Goal: Book appointment/travel/reservation

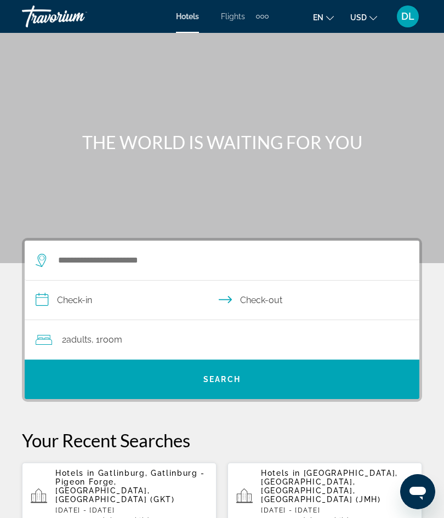
click at [79, 486] on p "Hotels in Gatlinburg, Gatlinburg - Pigeon Forge, TN, United States (GKT)" at bounding box center [131, 485] width 152 height 35
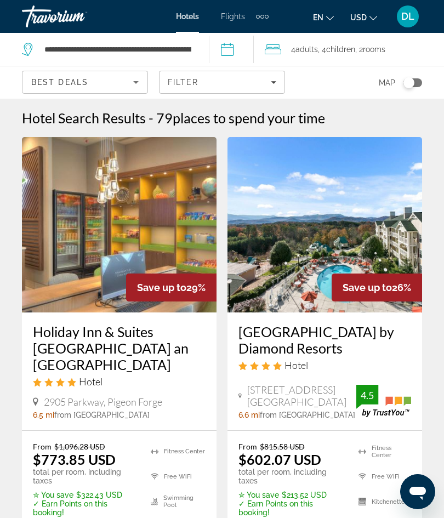
click at [193, 85] on span "Filter" at bounding box center [183, 82] width 31 height 9
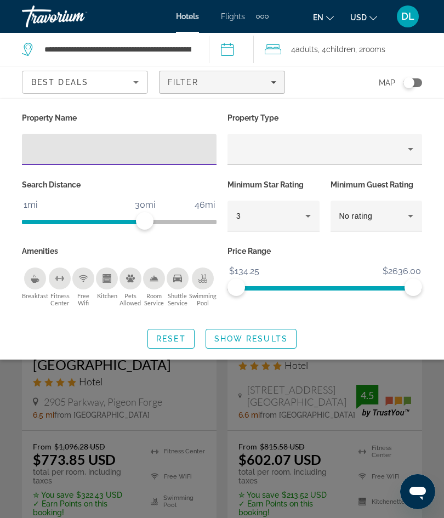
click at [36, 282] on div "Breakfast" at bounding box center [35, 278] width 22 height 22
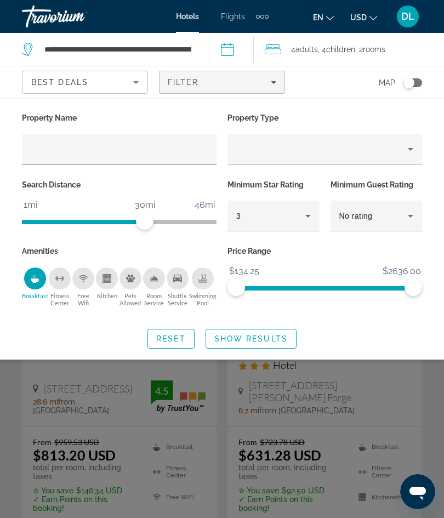
click at [200, 278] on icon "Swimming Pool" at bounding box center [202, 278] width 9 height 9
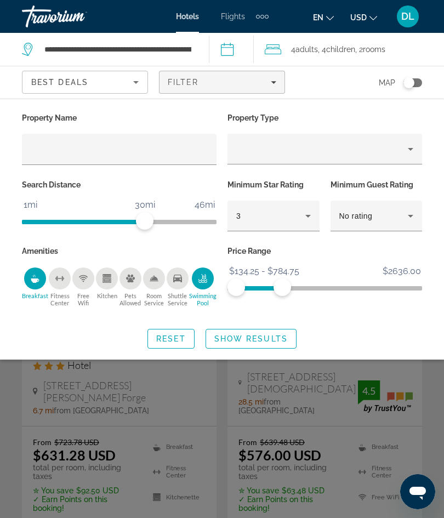
click at [240, 338] on span "Show Results" at bounding box center [250, 338] width 73 height 9
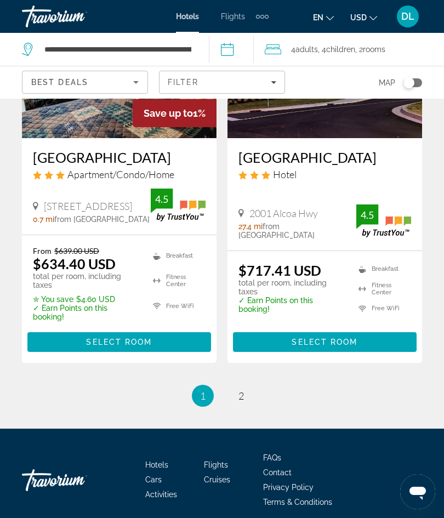
scroll to position [2375, 0]
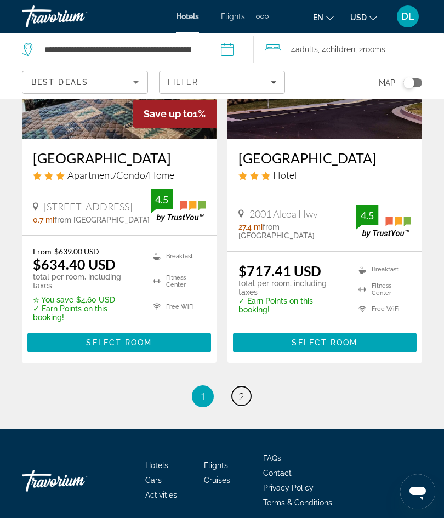
click at [244, 398] on link "page 2" at bounding box center [241, 395] width 19 height 19
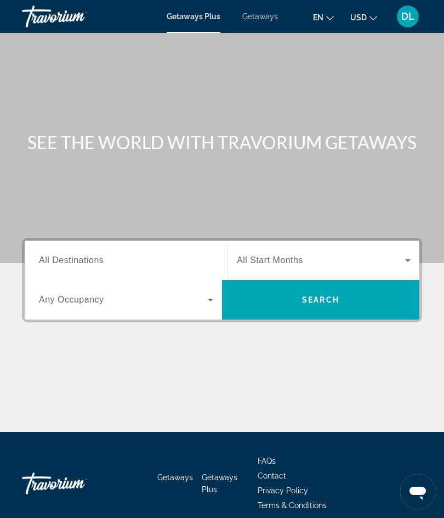
click at [74, 289] on div "Search widget" at bounding box center [126, 299] width 174 height 31
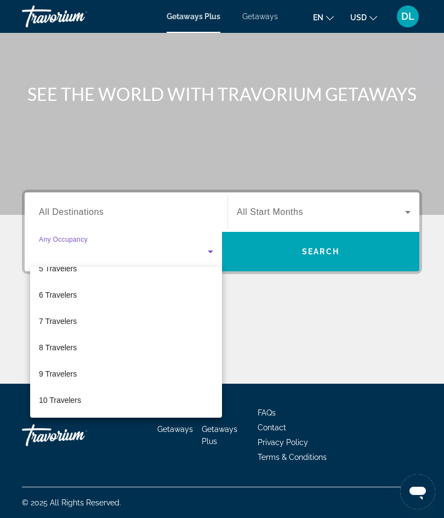
scroll to position [121, 0]
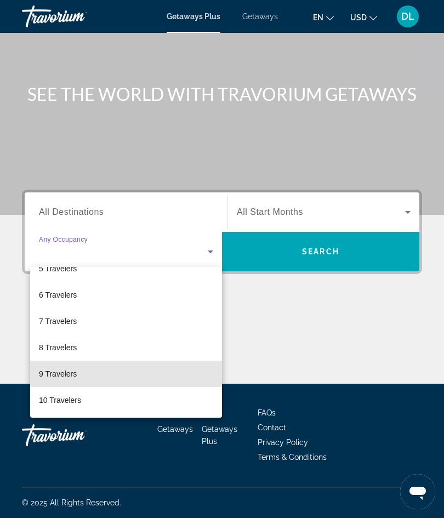
click at [46, 375] on span "9 Travelers" at bounding box center [58, 373] width 38 height 13
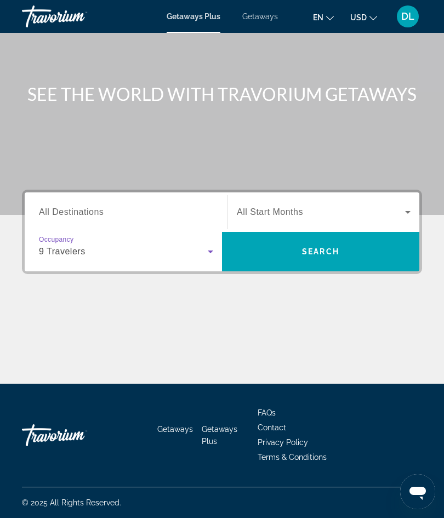
click at [53, 215] on span "All Destinations" at bounding box center [71, 211] width 65 height 9
click at [53, 215] on input "Destination All Destinations" at bounding box center [126, 212] width 174 height 13
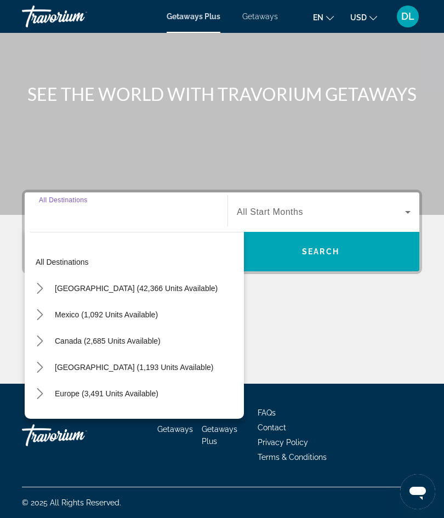
click at [60, 291] on span "[GEOGRAPHIC_DATA] (42,366 units available)" at bounding box center [136, 288] width 163 height 9
type input "**********"
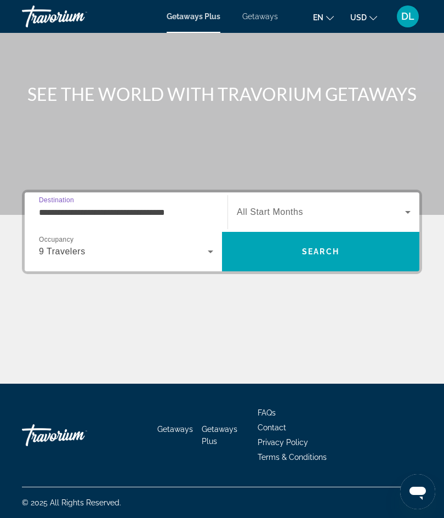
click at [259, 216] on span "All Start Months" at bounding box center [270, 211] width 66 height 9
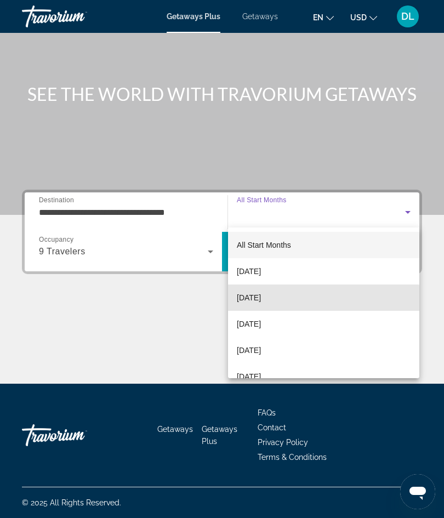
click at [245, 305] on mat-option "[DATE]" at bounding box center [323, 297] width 191 height 26
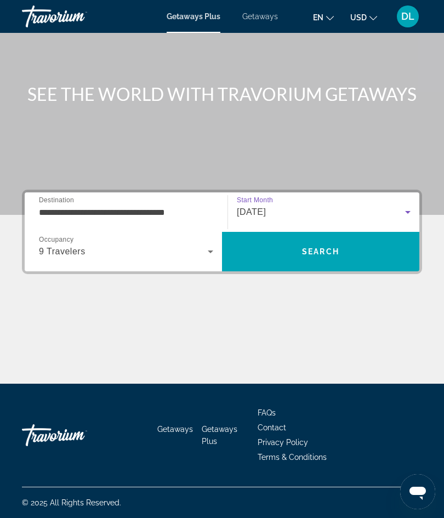
click at [249, 246] on span "Search" at bounding box center [320, 251] width 197 height 26
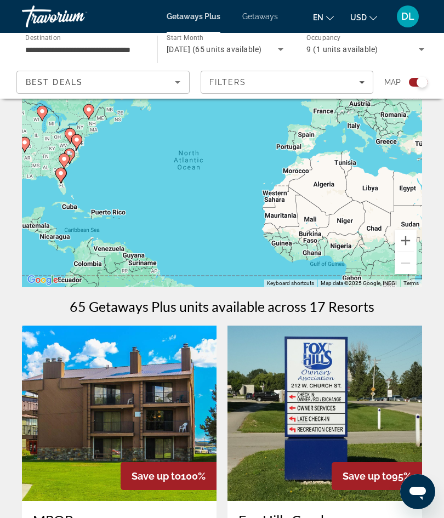
click at [52, 40] on span "Destination" at bounding box center [43, 37] width 36 height 8
click at [52, 43] on input "**********" at bounding box center [84, 49] width 118 height 13
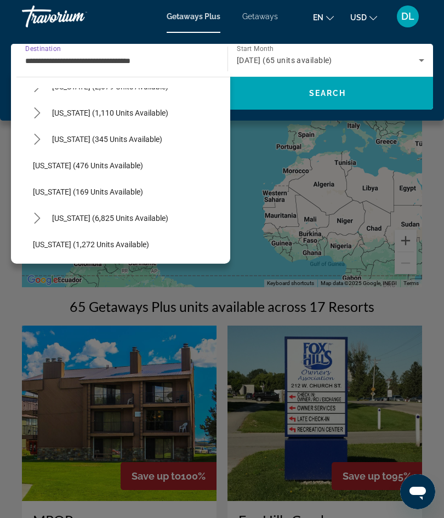
scroll to position [887, 0]
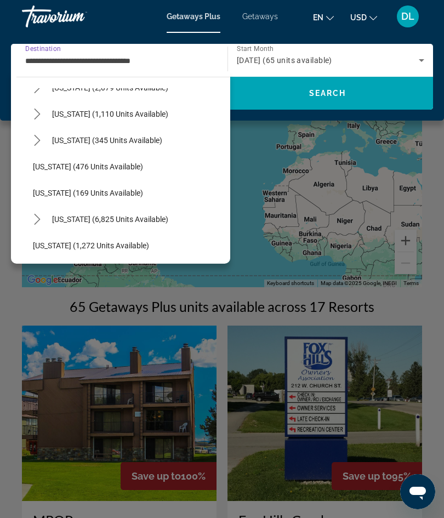
click at [61, 116] on span "[US_STATE] (1,110 units available)" at bounding box center [110, 114] width 116 height 9
type input "**********"
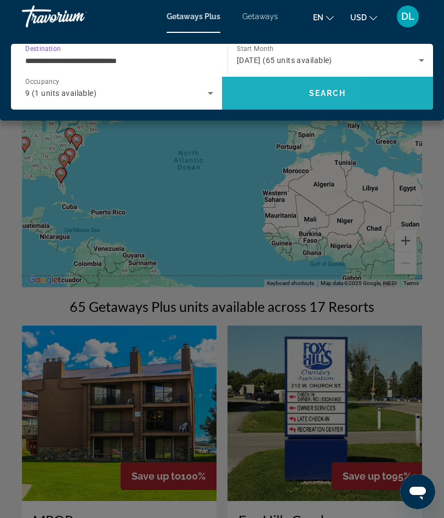
click at [258, 98] on span "Search" at bounding box center [327, 93] width 211 height 26
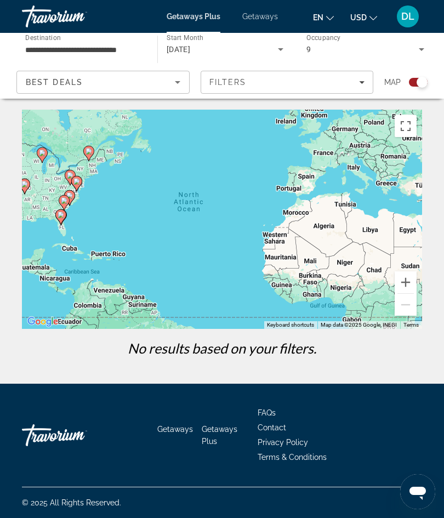
click at [264, 55] on div "[DATE]" at bounding box center [222, 49] width 112 height 13
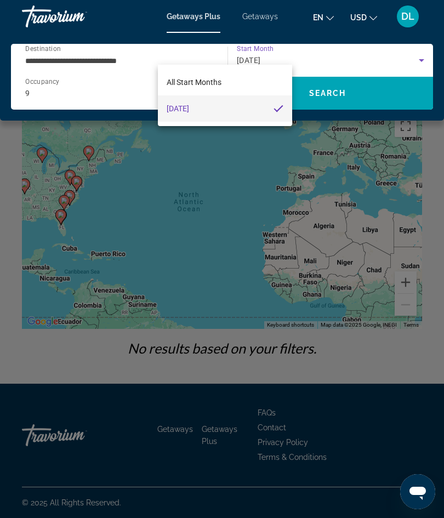
click at [253, 65] on div "All Start Months [DATE]" at bounding box center [225, 95] width 135 height 61
click at [251, 62] on div at bounding box center [222, 259] width 444 height 518
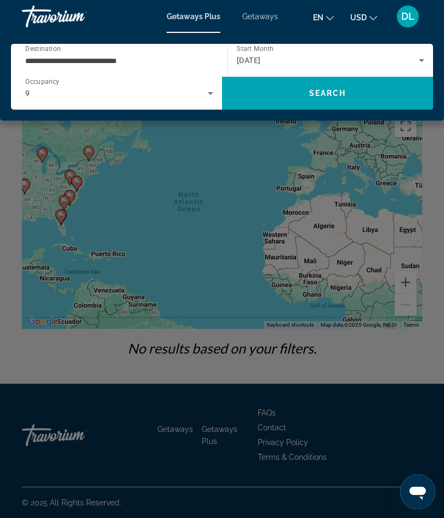
click at [251, 55] on div "[DATE]" at bounding box center [328, 60] width 182 height 13
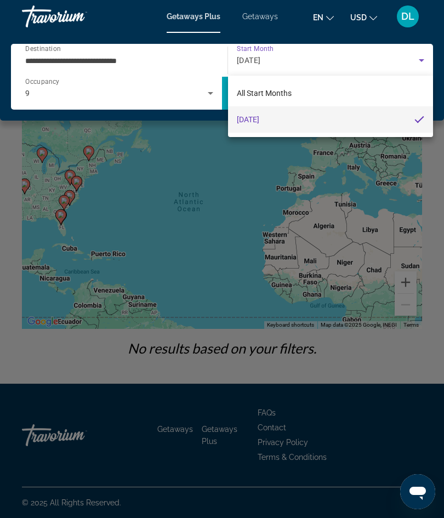
click at [253, 60] on div at bounding box center [222, 259] width 444 height 518
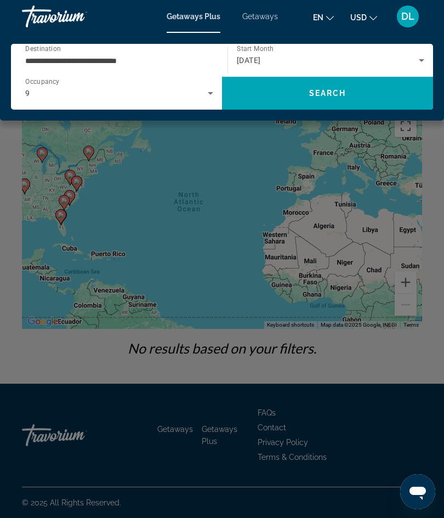
click at [258, 58] on span "[DATE]" at bounding box center [249, 60] width 24 height 9
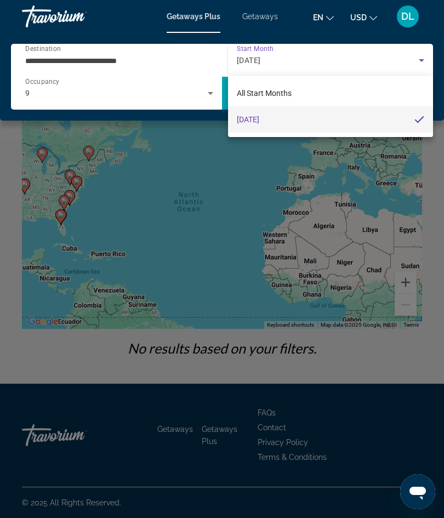
click at [241, 60] on div at bounding box center [222, 259] width 444 height 518
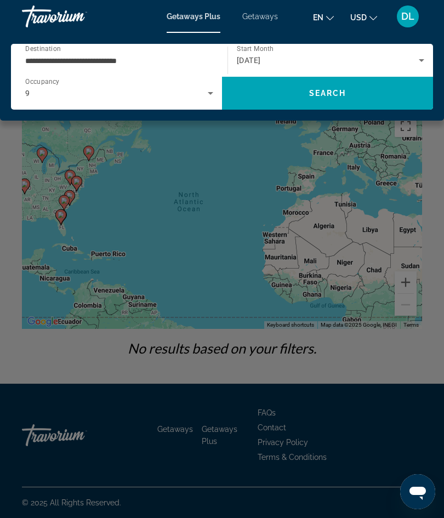
click at [260, 54] on div "[DATE]" at bounding box center [328, 60] width 182 height 13
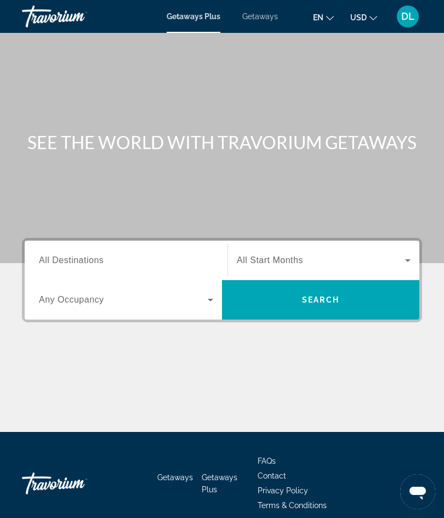
click at [241, 20] on li "Getaways" at bounding box center [254, 16] width 47 height 9
click at [251, 18] on span "Getaways" at bounding box center [260, 16] width 36 height 9
click at [64, 304] on span "Any Occupancy" at bounding box center [71, 299] width 65 height 9
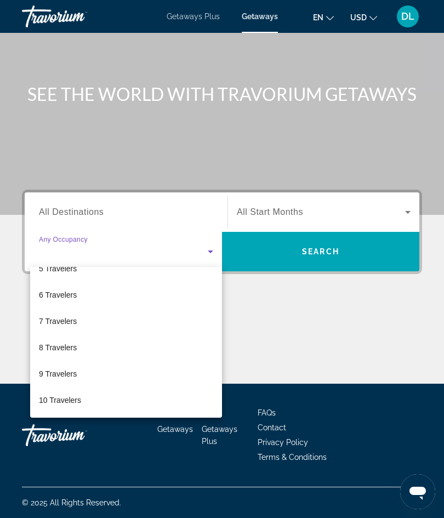
scroll to position [121, 0]
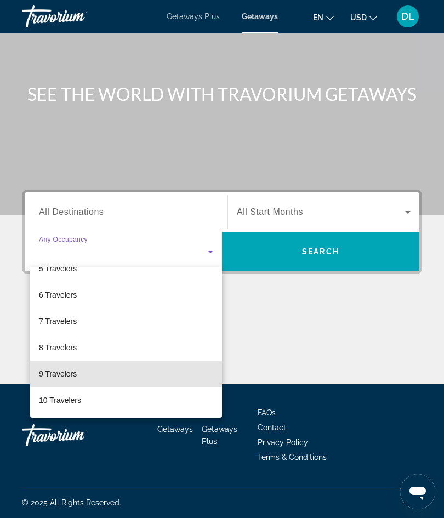
click at [53, 372] on span "9 Travelers" at bounding box center [58, 373] width 38 height 13
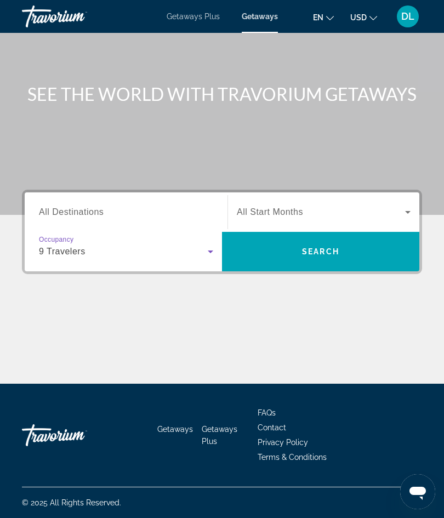
click at [61, 209] on span "All Destinations" at bounding box center [71, 211] width 65 height 9
click at [61, 209] on input "Destination All Destinations" at bounding box center [126, 212] width 174 height 13
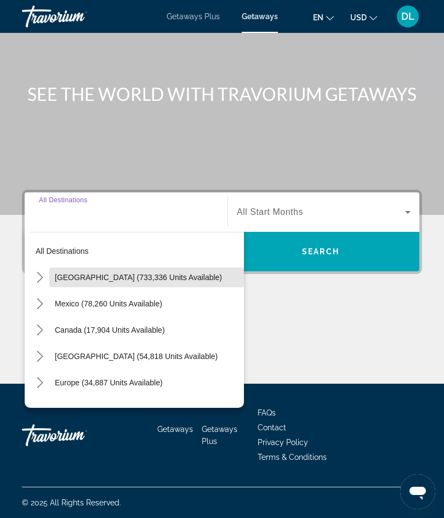
click at [53, 278] on span "Select destination: United States (733,336 units available)" at bounding box center [146, 277] width 194 height 26
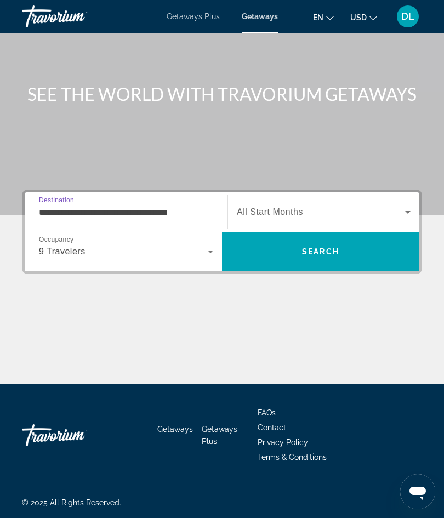
click at [278, 221] on div "Search widget" at bounding box center [324, 212] width 174 height 31
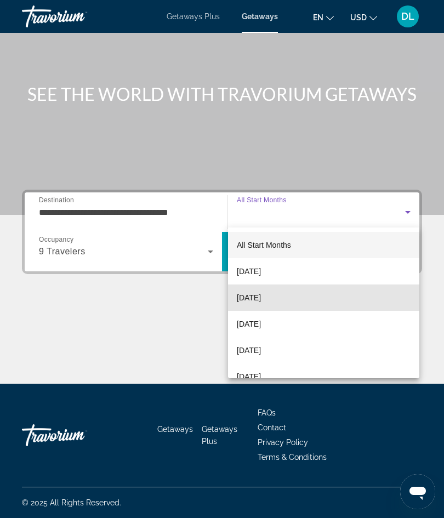
click at [244, 295] on span "[DATE]" at bounding box center [249, 297] width 24 height 13
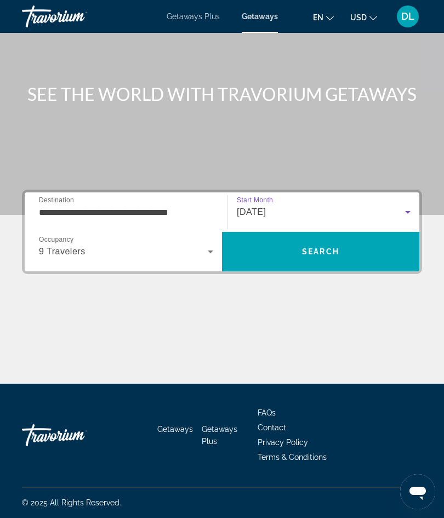
click at [135, 206] on input "**********" at bounding box center [126, 212] width 174 height 13
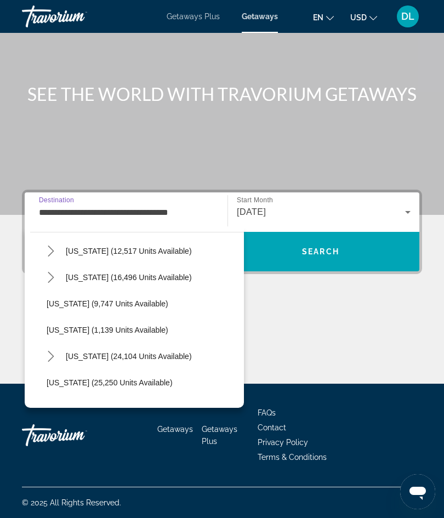
scroll to position [965, 0]
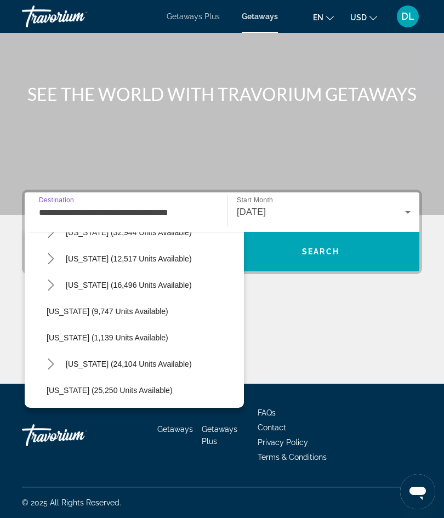
click at [73, 268] on span "Select destination: Tennessee (12,517 units available)" at bounding box center [151, 258] width 183 height 26
type input "**********"
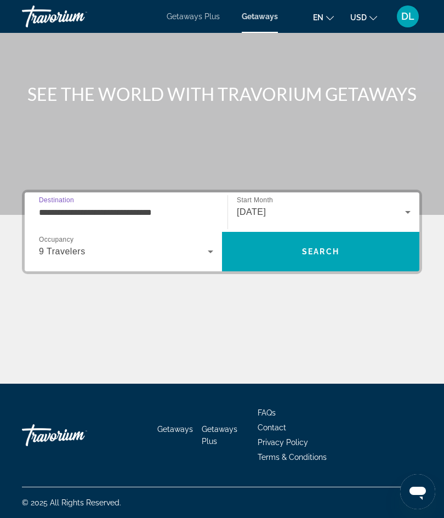
click at [271, 259] on span "Search" at bounding box center [320, 251] width 197 height 26
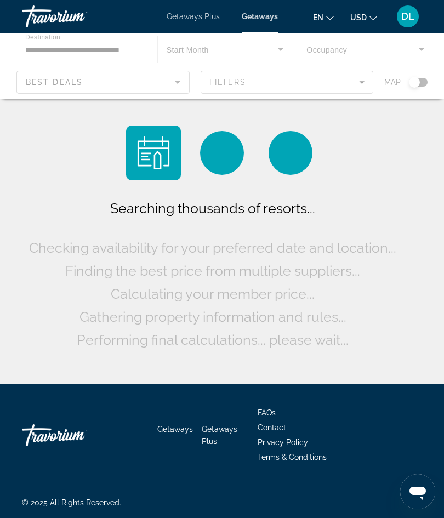
scroll to position [42, 0]
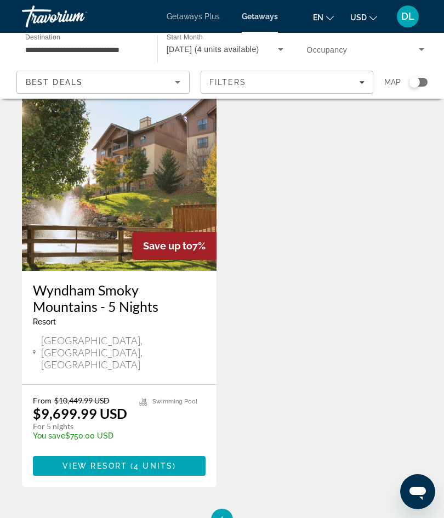
click at [48, 226] on img "Main content" at bounding box center [119, 182] width 194 height 175
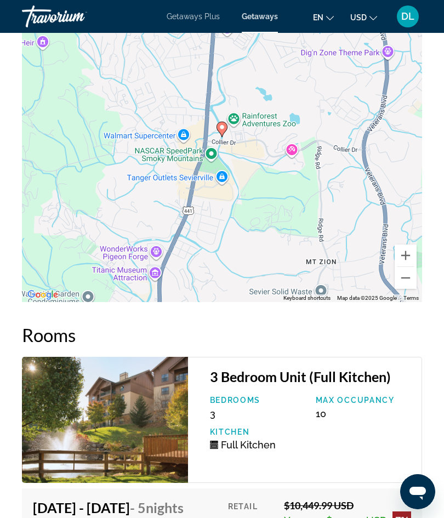
scroll to position [2108, 0]
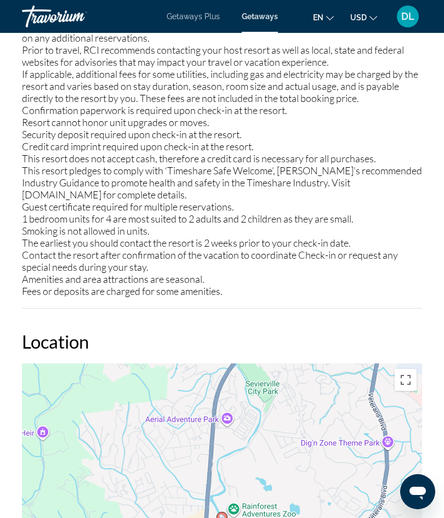
scroll to position [42, 0]
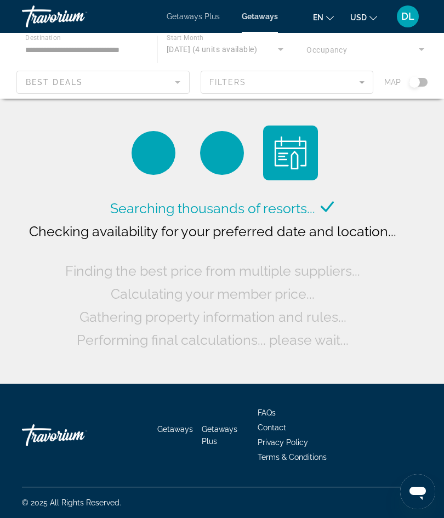
click at [70, 49] on div "Main content" at bounding box center [222, 66] width 444 height 66
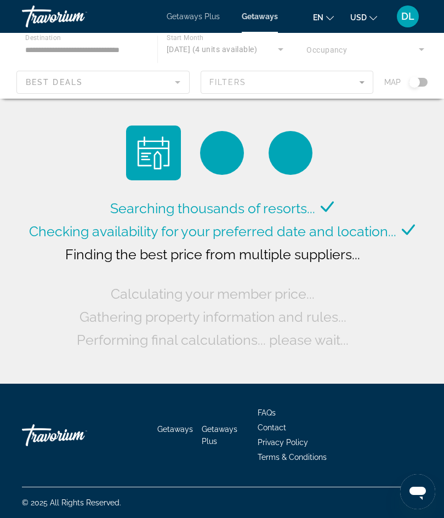
click at [65, 50] on div "Main content" at bounding box center [222, 66] width 444 height 66
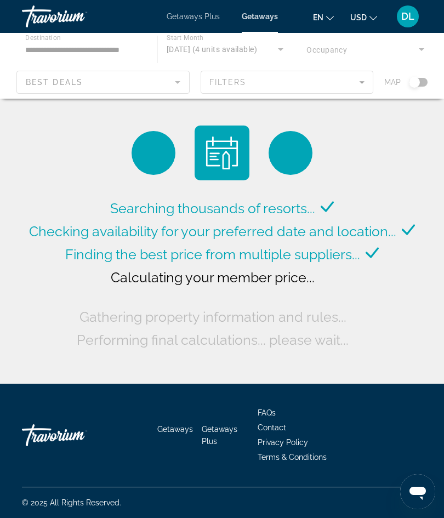
click at [64, 48] on div "Main content" at bounding box center [222, 66] width 444 height 66
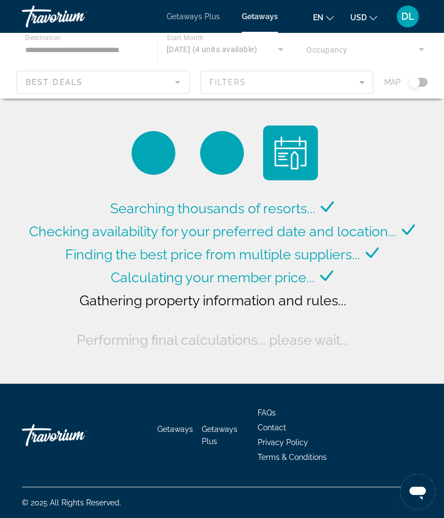
click at [64, 49] on div "Main content" at bounding box center [222, 66] width 444 height 66
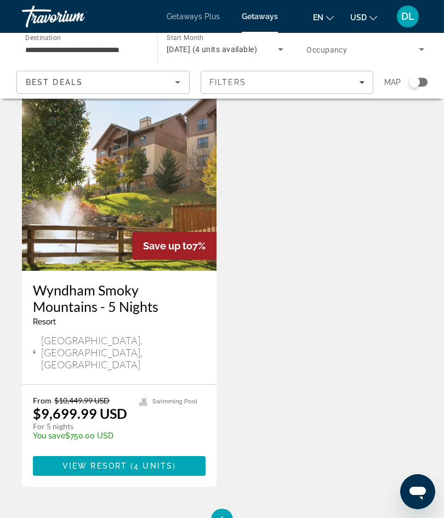
click at [62, 50] on input "**********" at bounding box center [84, 49] width 118 height 13
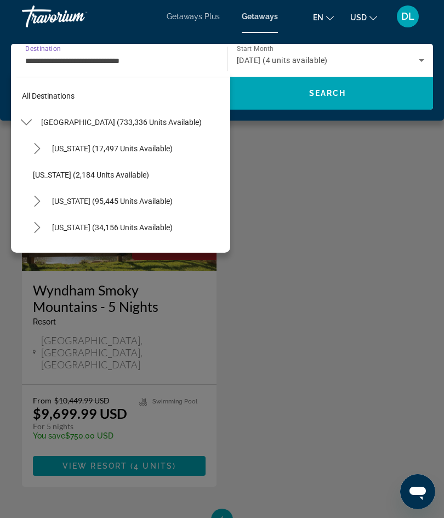
scroll to position [906, 0]
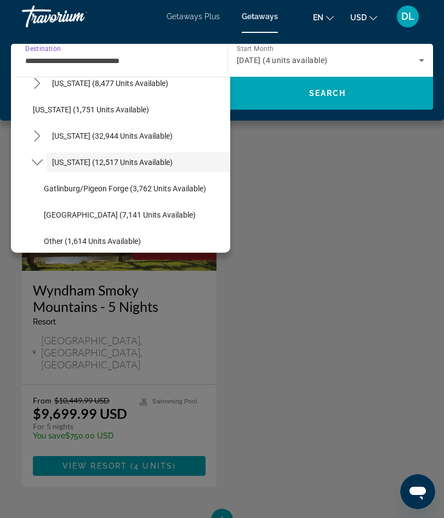
click at [148, 62] on input "**********" at bounding box center [116, 60] width 182 height 13
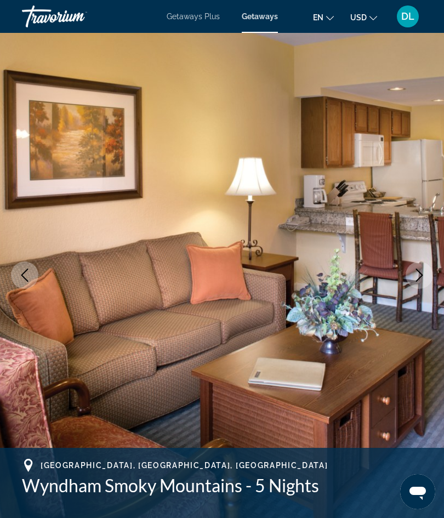
scroll to position [16, 0]
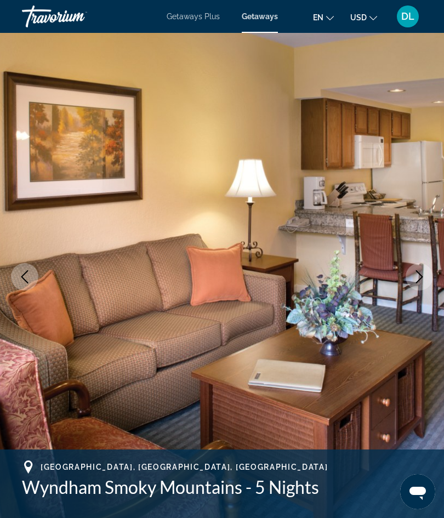
click at [248, 20] on span "Getaways" at bounding box center [260, 16] width 36 height 9
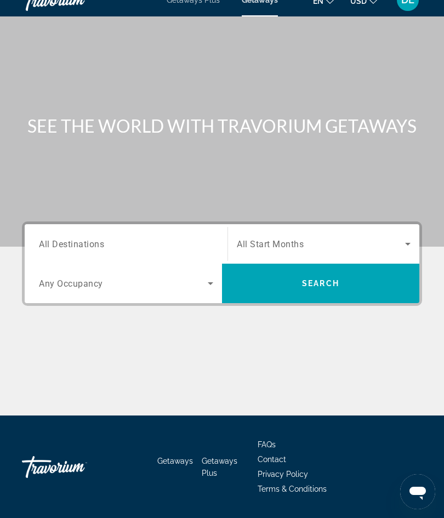
scroll to position [7, 0]
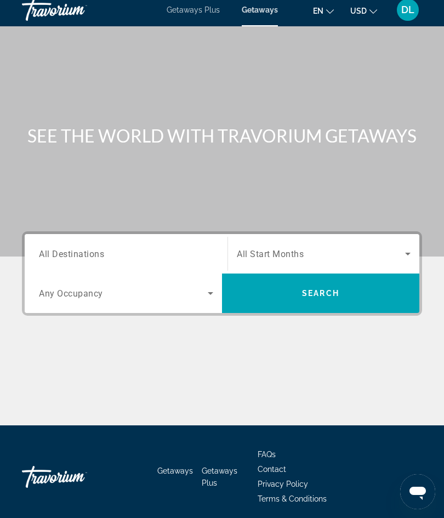
click at [255, 13] on span "Getaways" at bounding box center [260, 9] width 36 height 9
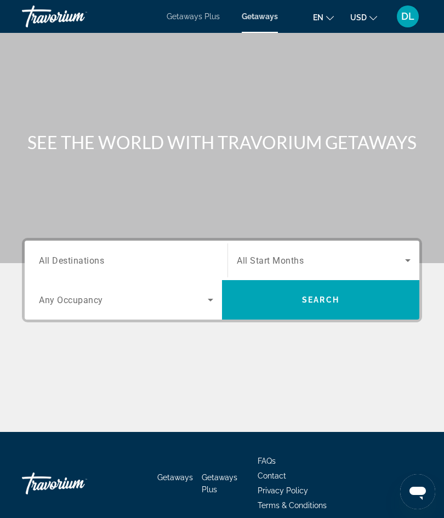
click at [75, 296] on span "Any Occupancy" at bounding box center [71, 300] width 64 height 10
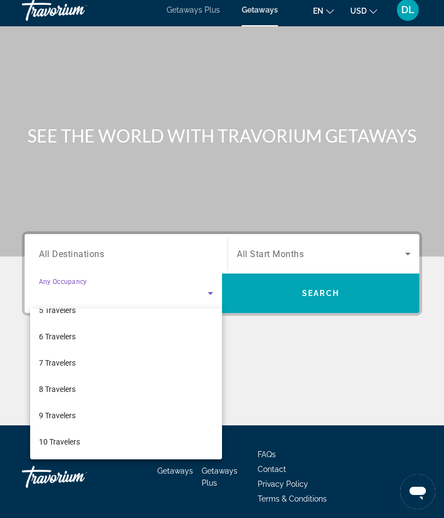
scroll to position [121, 0]
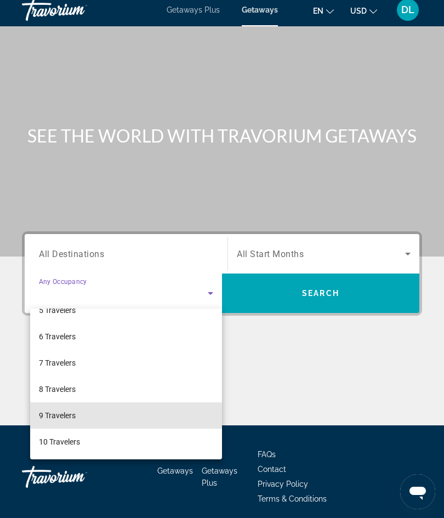
click at [54, 418] on span "9 Travelers" at bounding box center [57, 415] width 37 height 13
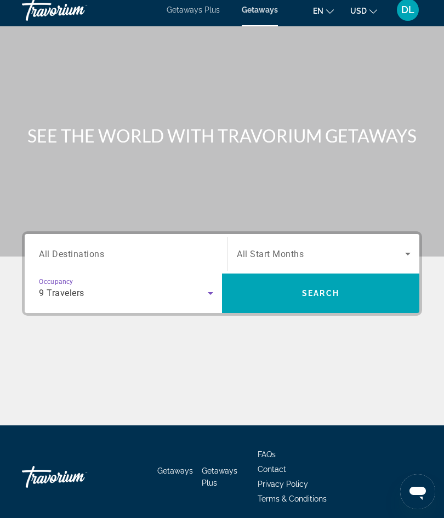
click at [48, 260] on div "Destination All Destinations" at bounding box center [126, 253] width 174 height 31
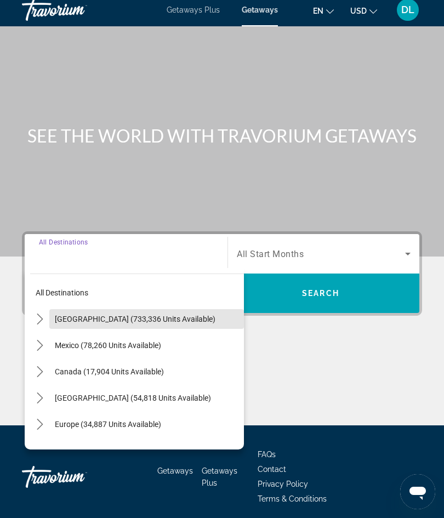
click at [67, 321] on span "United States (733,336 units available)" at bounding box center [135, 318] width 160 height 9
type input "**********"
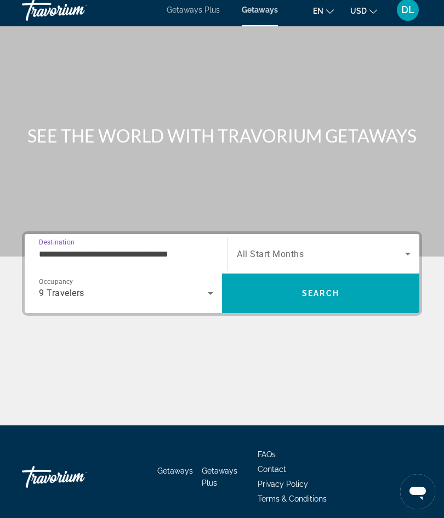
click at [265, 250] on span "All Start Months" at bounding box center [270, 254] width 67 height 10
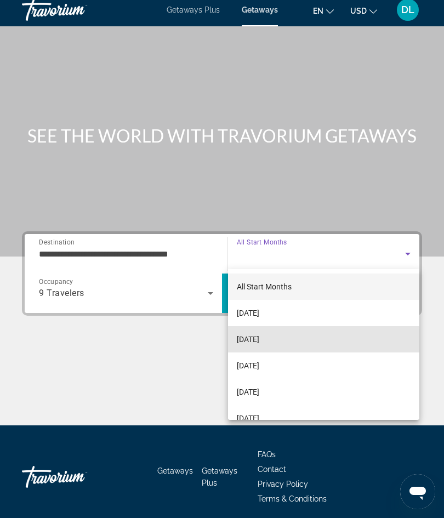
click at [254, 342] on span "[DATE]" at bounding box center [248, 338] width 22 height 13
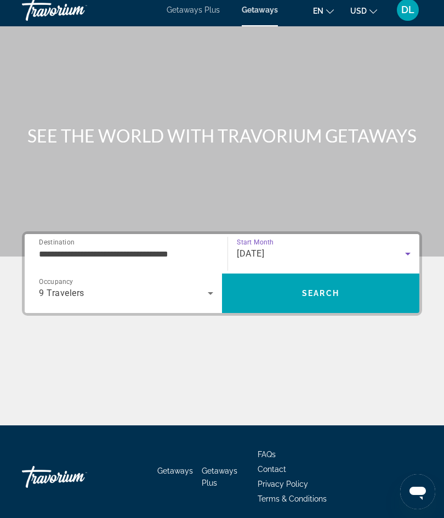
click at [275, 297] on span "Search" at bounding box center [320, 293] width 197 height 26
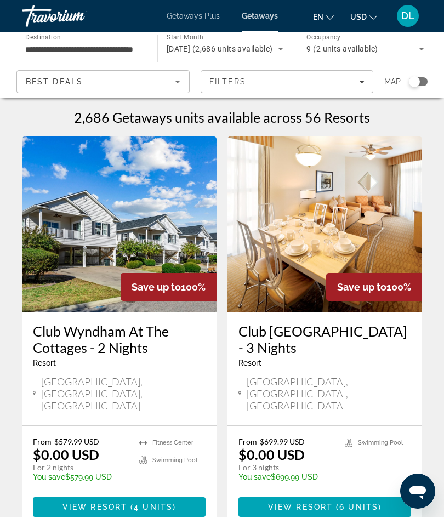
scroll to position [1, 0]
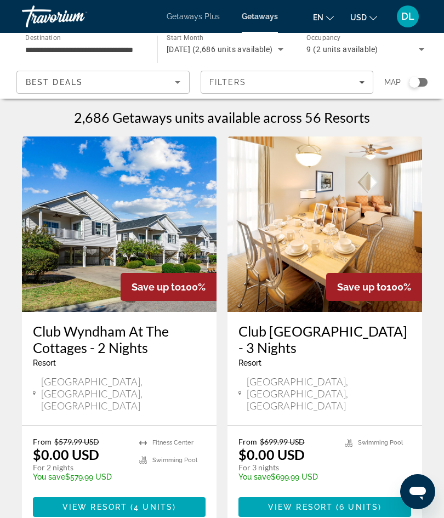
click at [232, 81] on span "Filters" at bounding box center [227, 82] width 37 height 9
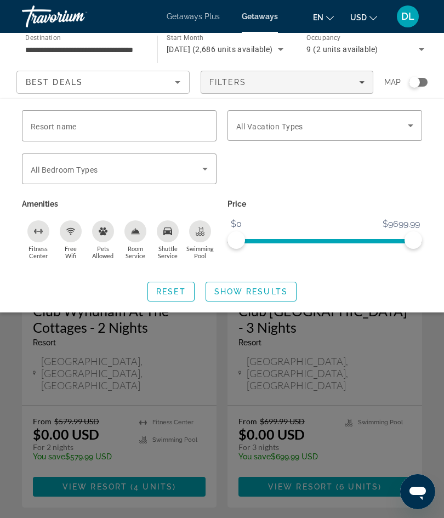
scroll to position [24, 0]
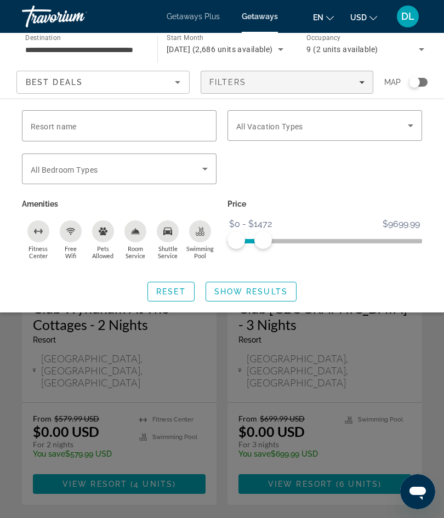
click at [259, 284] on span "Search widget" at bounding box center [251, 291] width 90 height 26
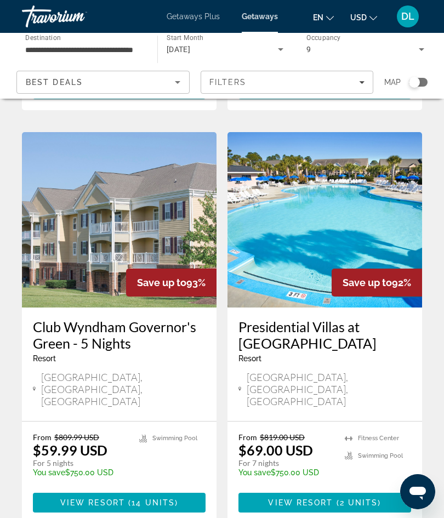
scroll to position [2090, 0]
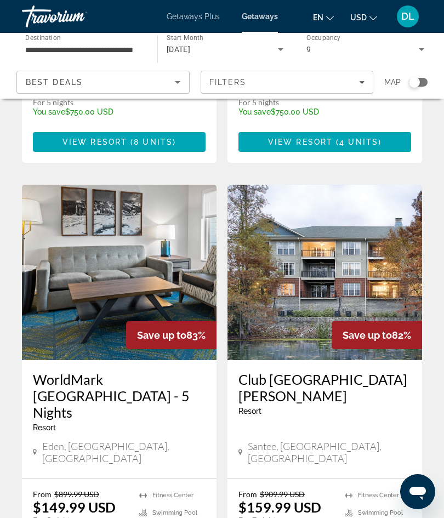
scroll to position [2090, 0]
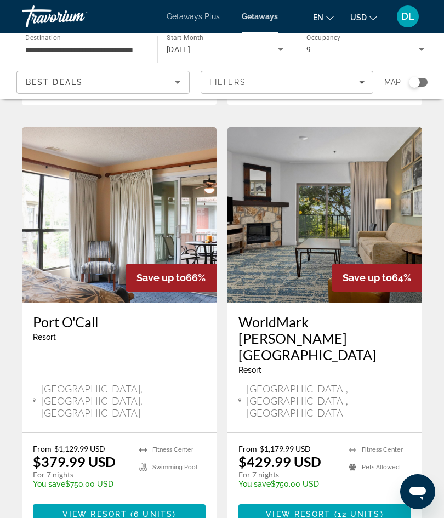
scroll to position [2091, 0]
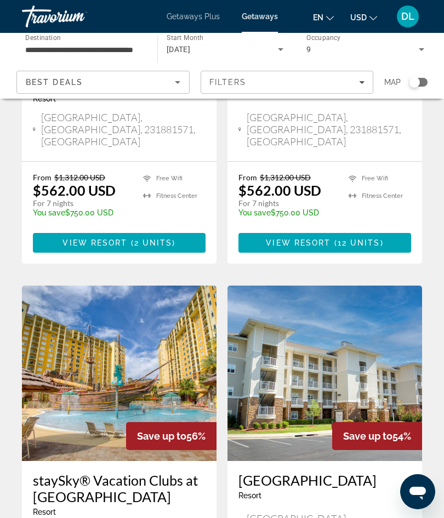
scroll to position [1520, 0]
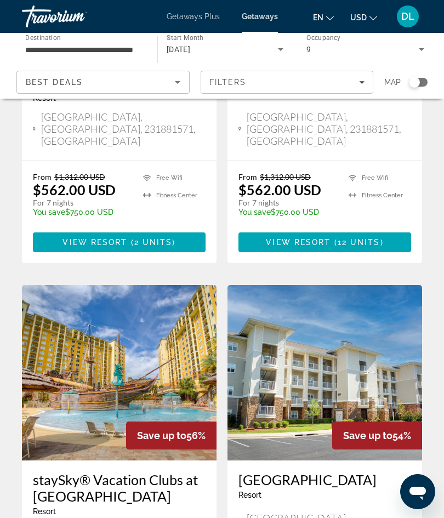
click at [83, 328] on img "Main content" at bounding box center [119, 372] width 194 height 175
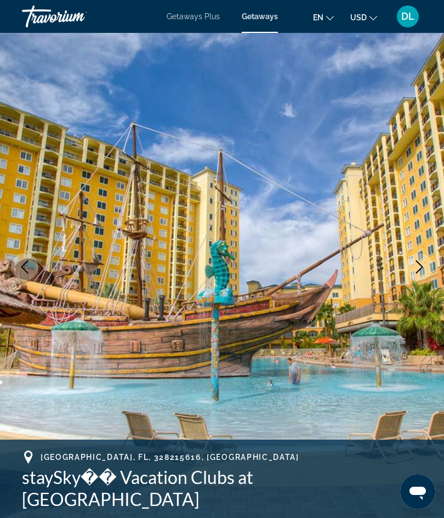
scroll to position [30, 0]
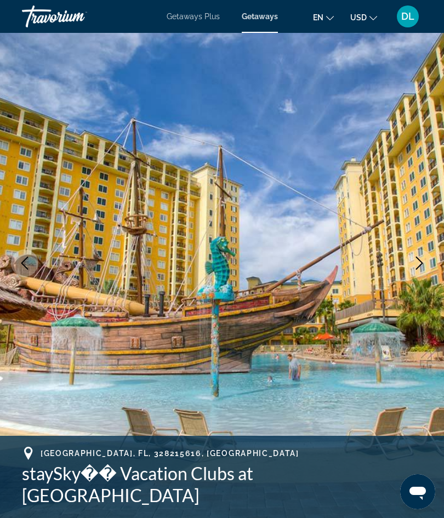
click at [22, 268] on icon "Previous image" at bounding box center [24, 262] width 13 height 13
click at [21, 273] on button "Previous image" at bounding box center [24, 262] width 27 height 27
click at [26, 266] on icon "Previous image" at bounding box center [24, 262] width 13 height 13
click at [37, 269] on img "Main content" at bounding box center [222, 263] width 444 height 520
click at [32, 274] on button "Previous image" at bounding box center [24, 262] width 27 height 27
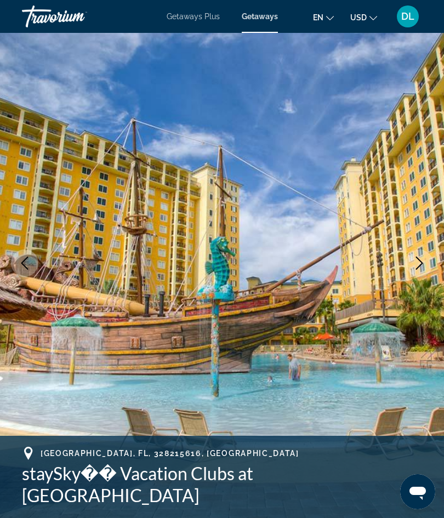
click at [412, 266] on button "Next image" at bounding box center [418, 262] width 27 height 27
click at [427, 269] on button "Next image" at bounding box center [418, 262] width 27 height 27
click at [436, 268] on img "Main content" at bounding box center [222, 263] width 444 height 520
click at [428, 267] on button "Next image" at bounding box center [418, 262] width 27 height 27
click at [428, 262] on button "Next image" at bounding box center [418, 262] width 27 height 27
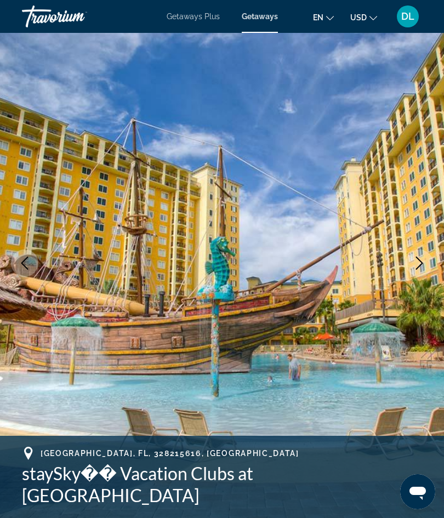
click at [428, 261] on button "Next image" at bounding box center [418, 262] width 27 height 27
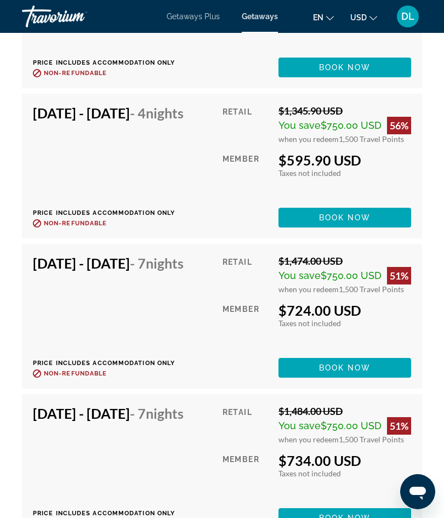
scroll to position [2261, 0]
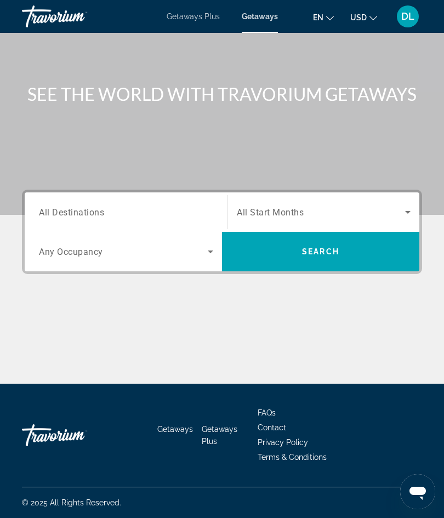
scroll to position [48, 0]
click at [181, 19] on span "Getaways Plus" at bounding box center [192, 16] width 53 height 9
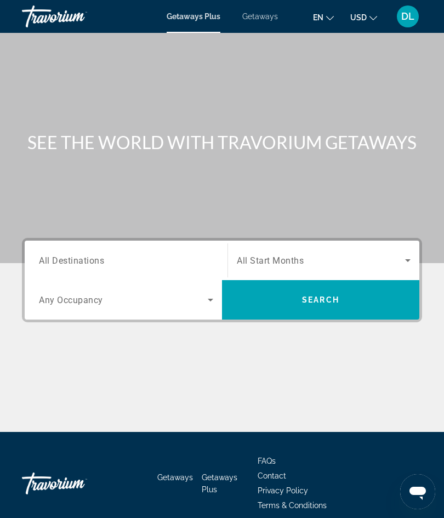
click at [72, 259] on span "All Destinations" at bounding box center [71, 260] width 65 height 10
click at [72, 259] on input "Destination All Destinations" at bounding box center [126, 260] width 174 height 13
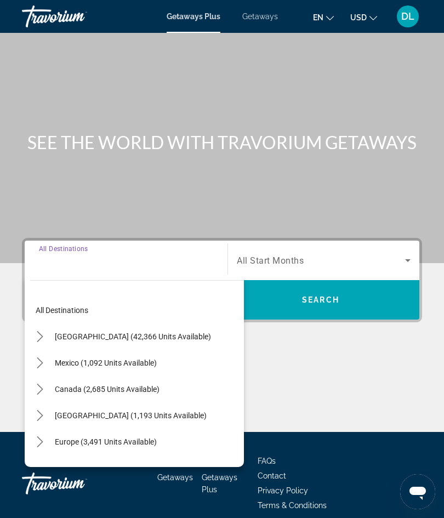
scroll to position [48, 0]
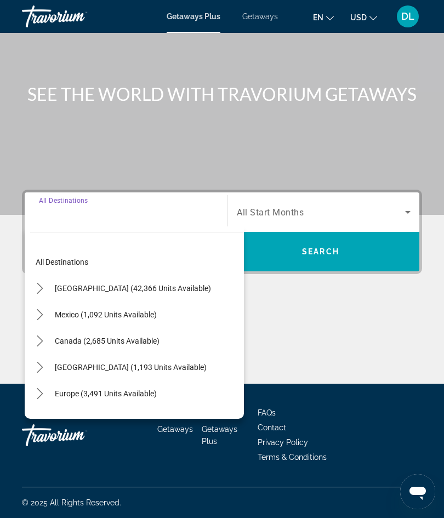
click at [64, 288] on span "[GEOGRAPHIC_DATA] (42,366 units available)" at bounding box center [133, 288] width 156 height 9
type input "**********"
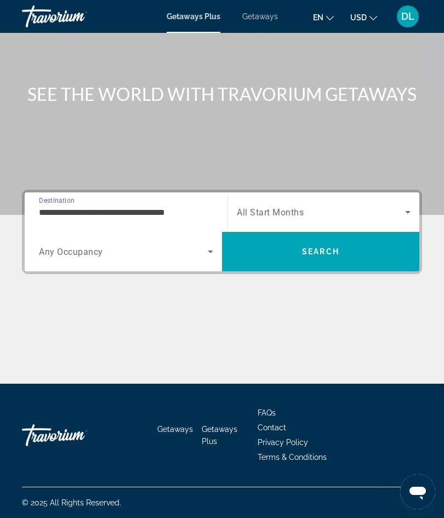
click at [73, 251] on span "Any Occupancy" at bounding box center [71, 251] width 64 height 10
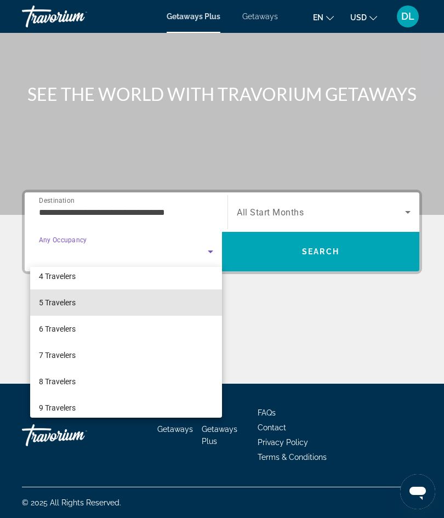
scroll to position [95, 0]
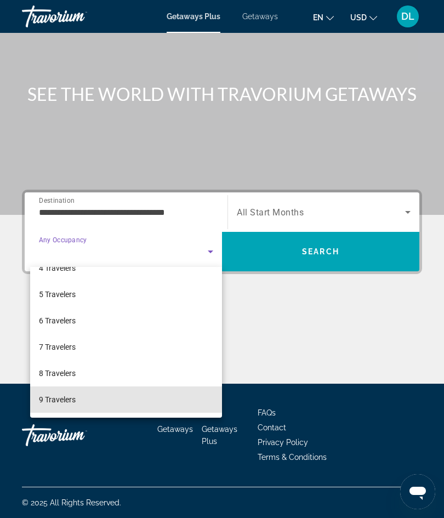
click at [53, 397] on span "9 Travelers" at bounding box center [57, 399] width 37 height 13
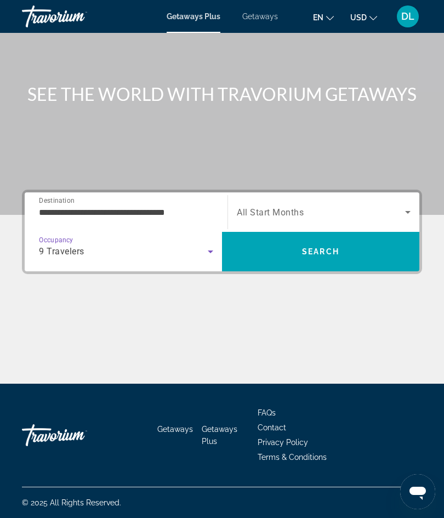
click at [251, 213] on span "All Start Months" at bounding box center [270, 212] width 67 height 10
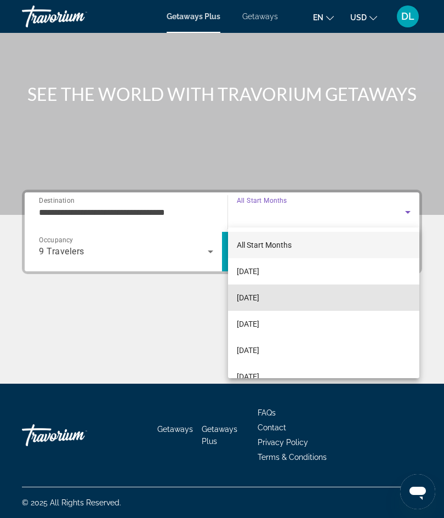
click at [244, 298] on span "[DATE]" at bounding box center [248, 297] width 22 height 13
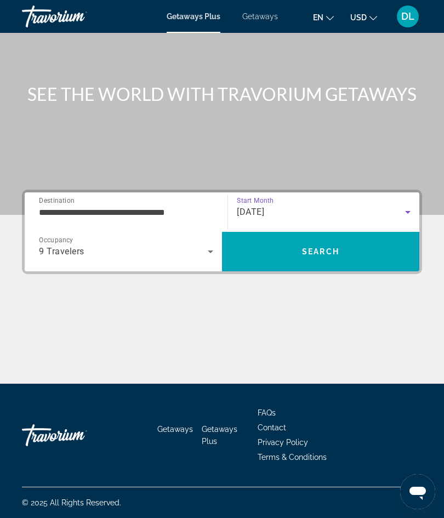
click at [242, 254] on span "Search" at bounding box center [320, 251] width 197 height 26
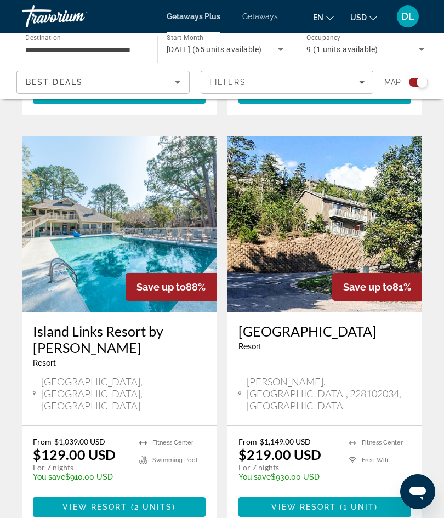
scroll to position [2287, 0]
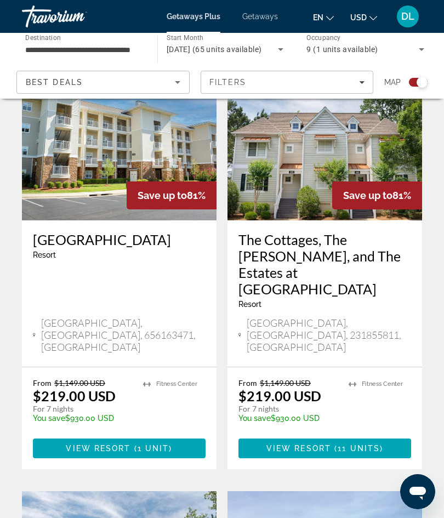
scroll to position [150, 0]
